Goal: Complete application form: Complete application form

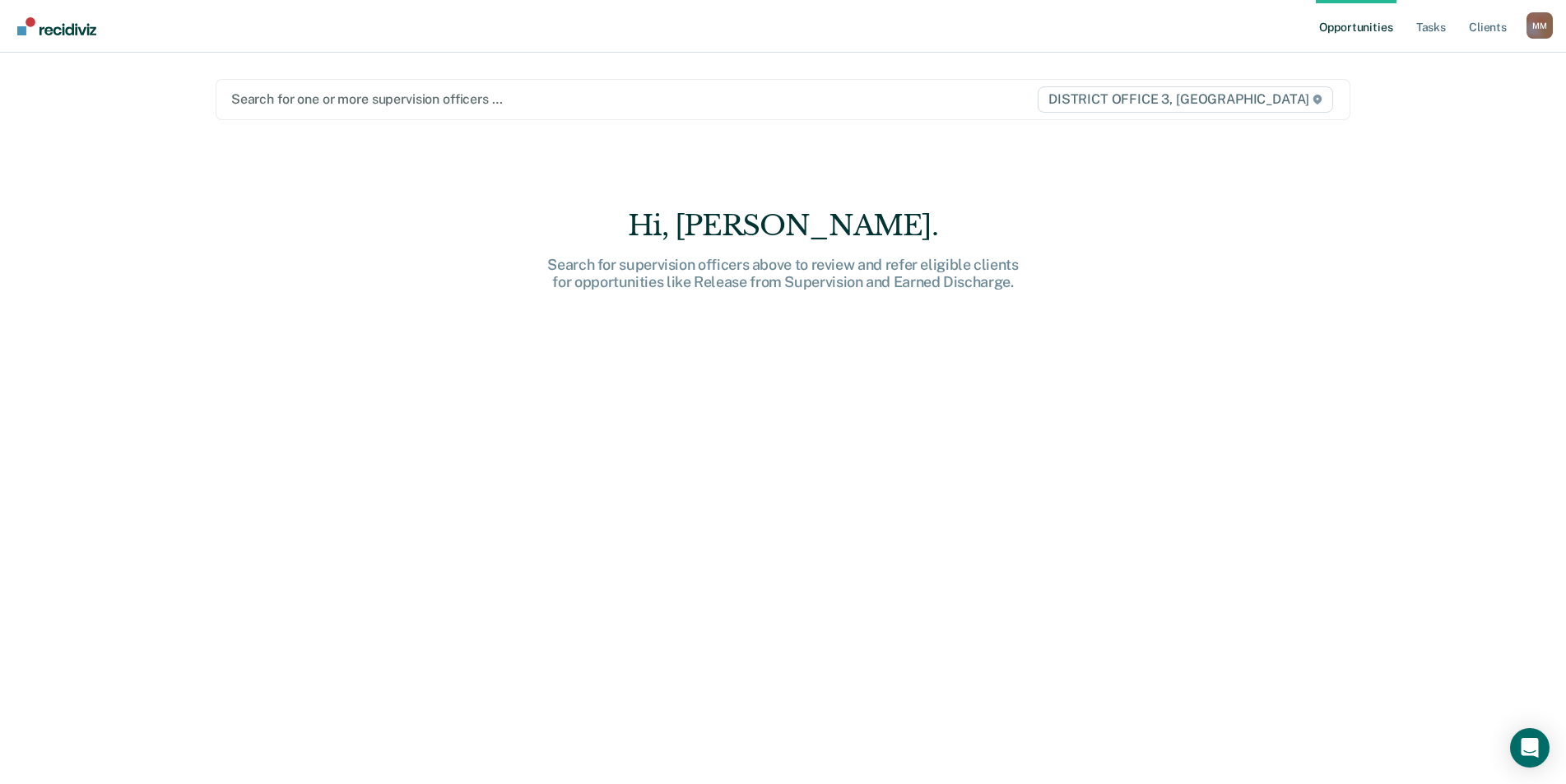
click at [325, 103] on div at bounding box center [617, 99] width 772 height 19
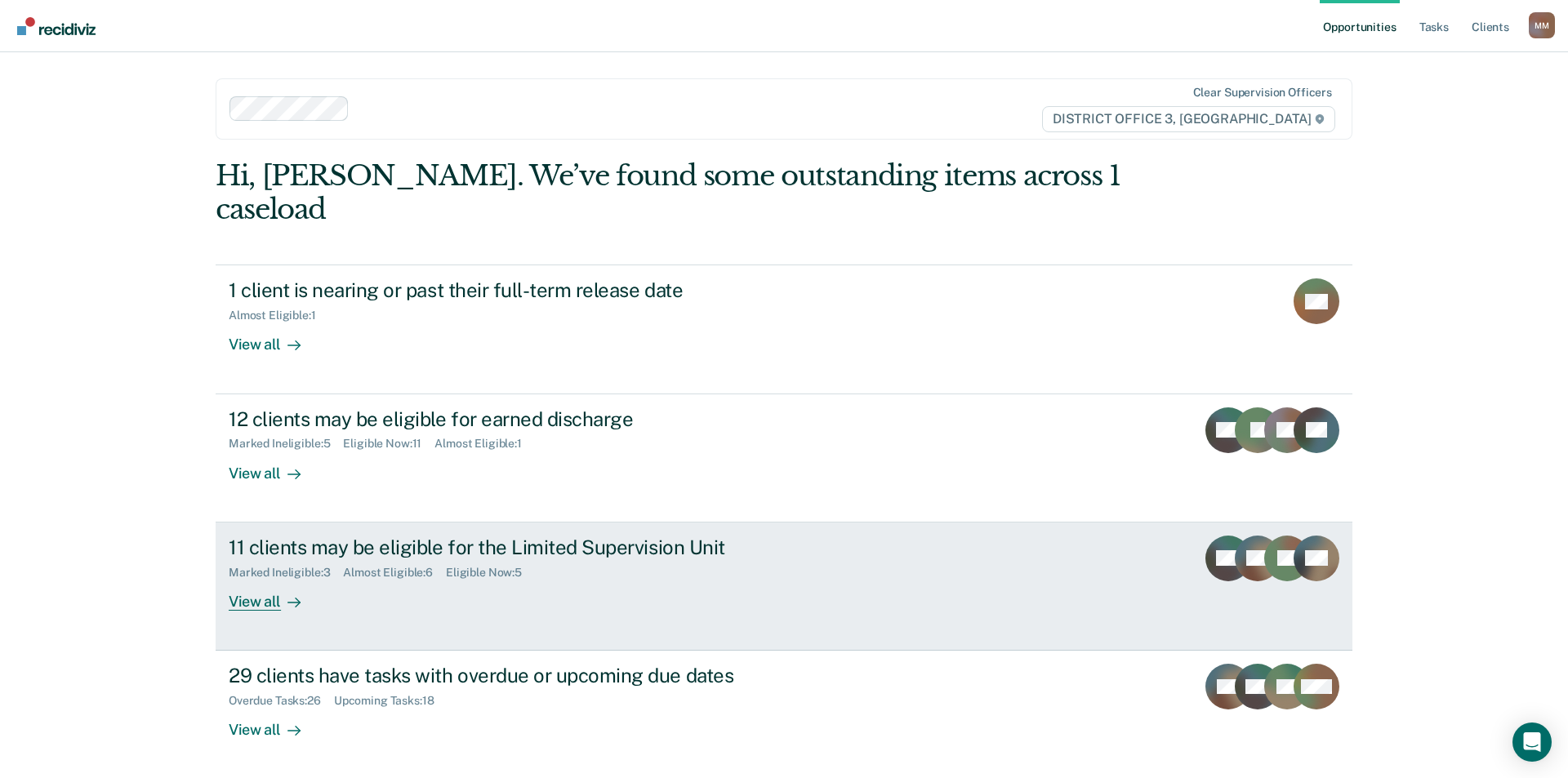
click at [262, 579] on div "View all" at bounding box center [274, 595] width 92 height 32
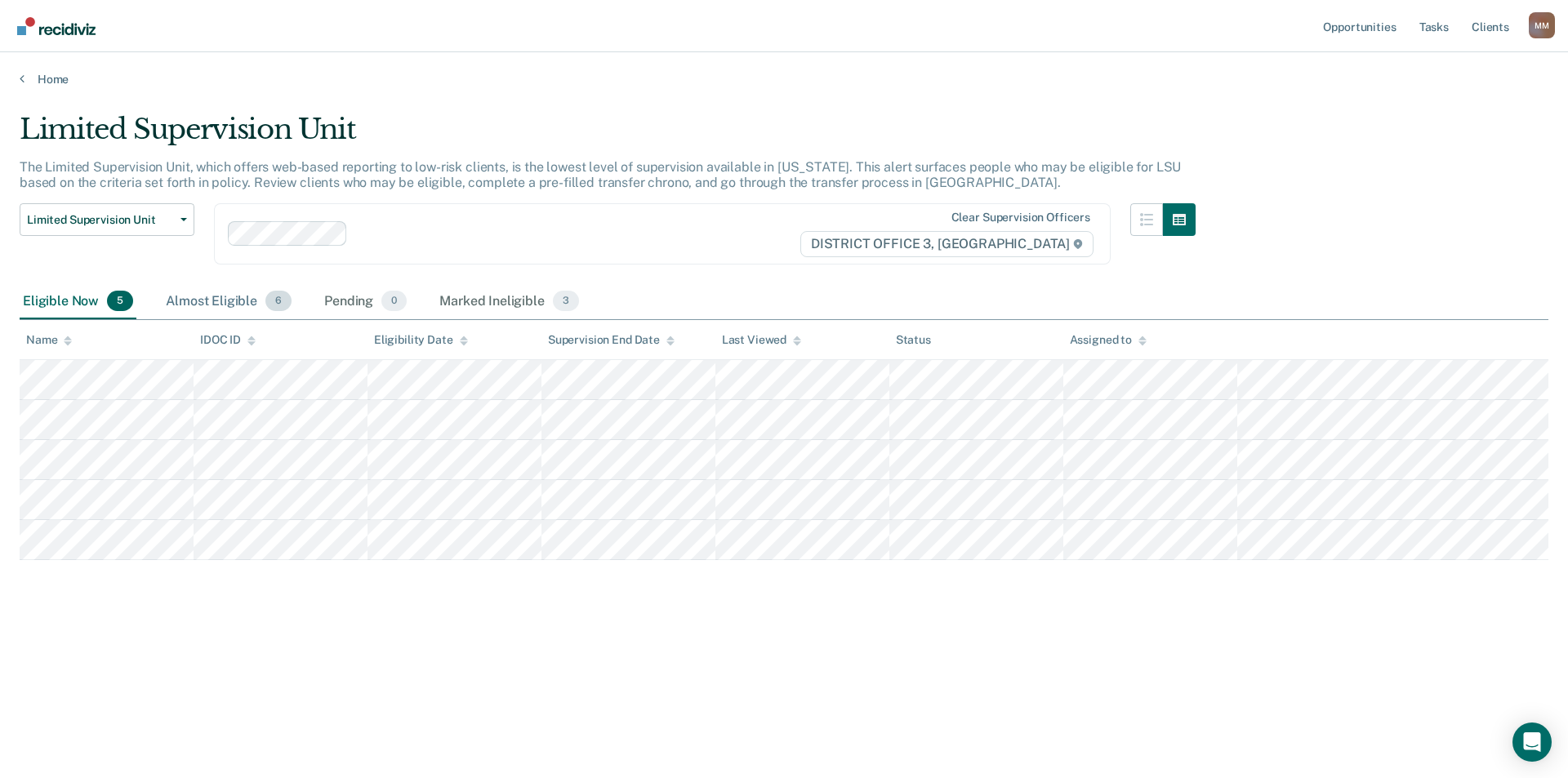
click at [219, 305] on div "Almost Eligible 6" at bounding box center [229, 302] width 132 height 36
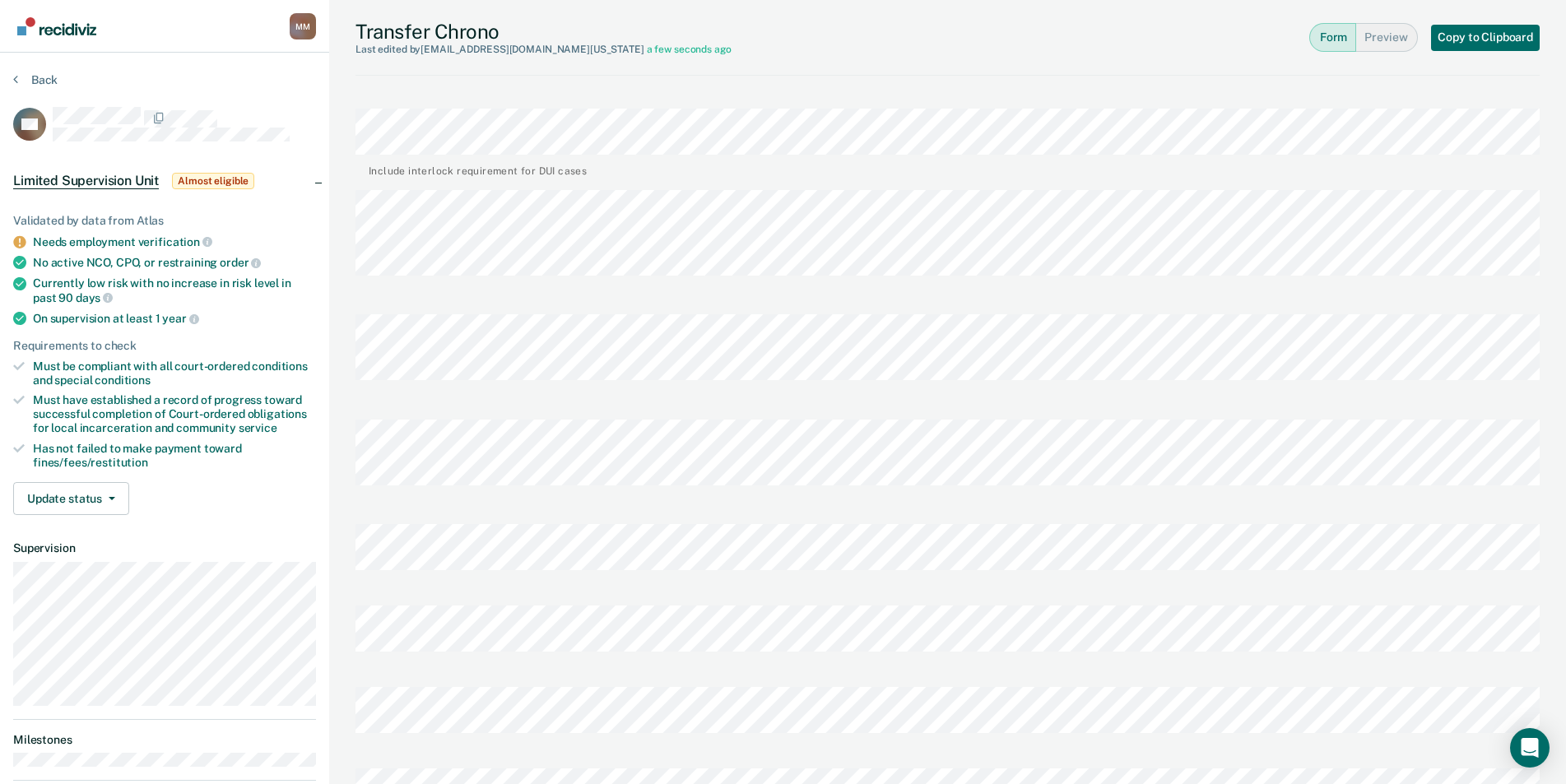
click at [314, 697] on div "[PERSON_NAME] Profile How it works Log Out Back KN Limited Supervision Unit Alm…" at bounding box center [783, 699] width 1566 height 1397
